Goal: Transaction & Acquisition: Download file/media

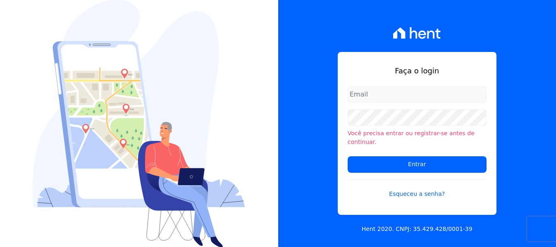
type input "financeiro3@loulycaixe.com.br"
click at [410, 170] on form "financeiro3@loulycaixe.com.br Você precisa entrar ou registrar-se antes de cont…" at bounding box center [416, 147] width 139 height 122
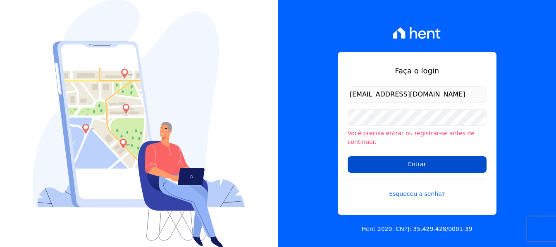
click at [414, 166] on input "Entrar" at bounding box center [416, 165] width 139 height 17
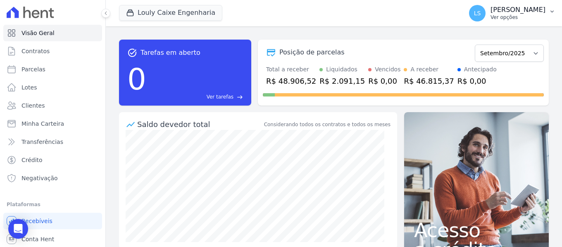
click at [551, 14] on icon "button" at bounding box center [552, 11] width 7 height 7
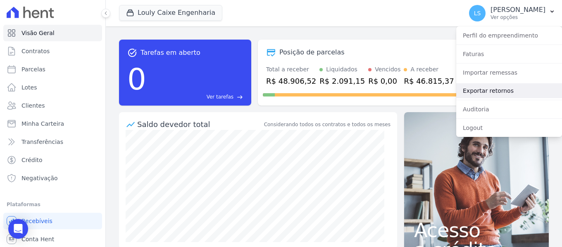
click at [499, 88] on link "Exportar retornos" at bounding box center [509, 90] width 106 height 15
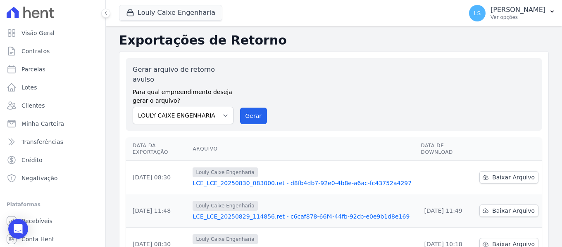
click at [314, 179] on link "LCE_LCE_20250830_083000.ret - d8fb4db7-92e0-4b8e-a6ac-fc43752a4297" at bounding box center [303, 183] width 221 height 8
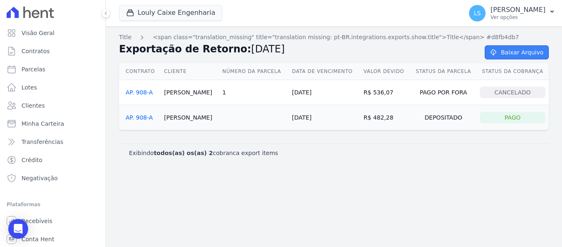
click at [545, 53] on link "Baixar Arquivo" at bounding box center [517, 52] width 64 height 14
